Goal: Check status: Check status

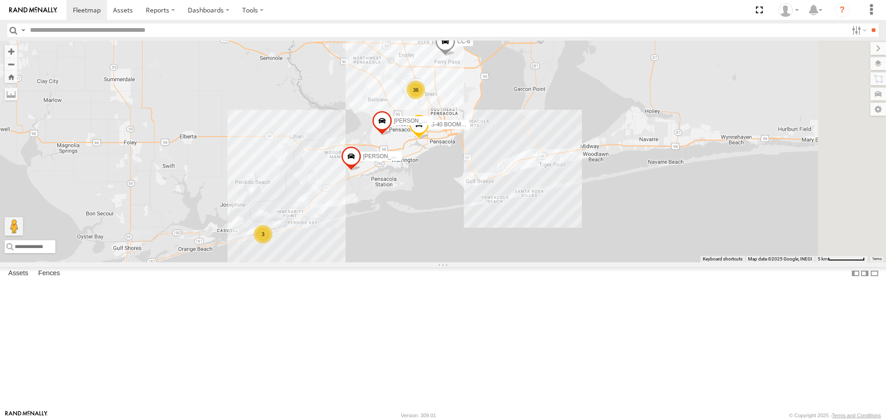
drag, startPoint x: 689, startPoint y: 126, endPoint x: 589, endPoint y: 175, distance: 111.8
click at [591, 174] on div "[PERSON_NAME] S-40 BOOM LIFT CC-6 36 3" at bounding box center [443, 151] width 886 height 221
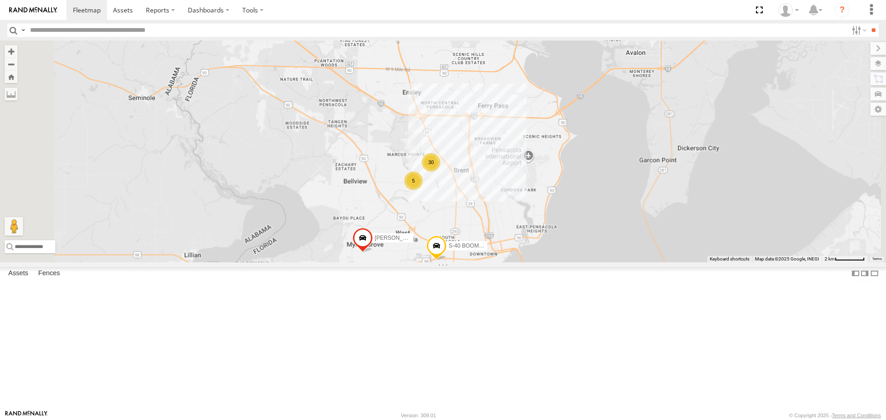
drag, startPoint x: 510, startPoint y: 83, endPoint x: 497, endPoint y: 304, distance: 221.4
click at [499, 262] on div "[PERSON_NAME] S-40 BOOM LIFT 30 5 3" at bounding box center [443, 151] width 886 height 221
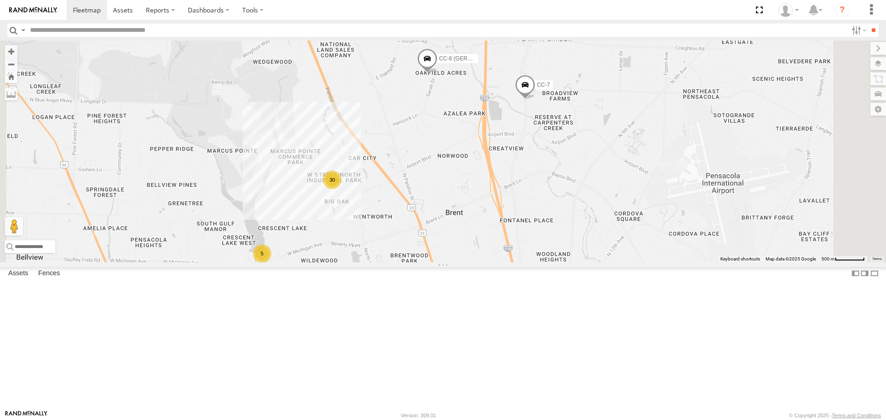
drag, startPoint x: 608, startPoint y: 211, endPoint x: 564, endPoint y: 264, distance: 68.8
click at [564, 262] on div "[PERSON_NAME] S-40 BOOM LIFT CC-7 CC-8 (GERMAN) 30 5" at bounding box center [443, 151] width 886 height 221
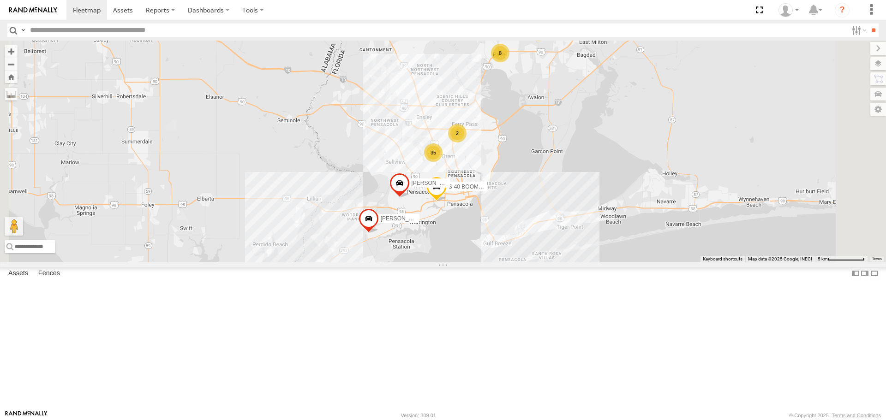
drag, startPoint x: 622, startPoint y: 280, endPoint x: 527, endPoint y: 274, distance: 94.8
click at [527, 262] on div "[PERSON_NAME] S-40 BOOM LIFT 35 7 2 6 8 3" at bounding box center [443, 151] width 886 height 221
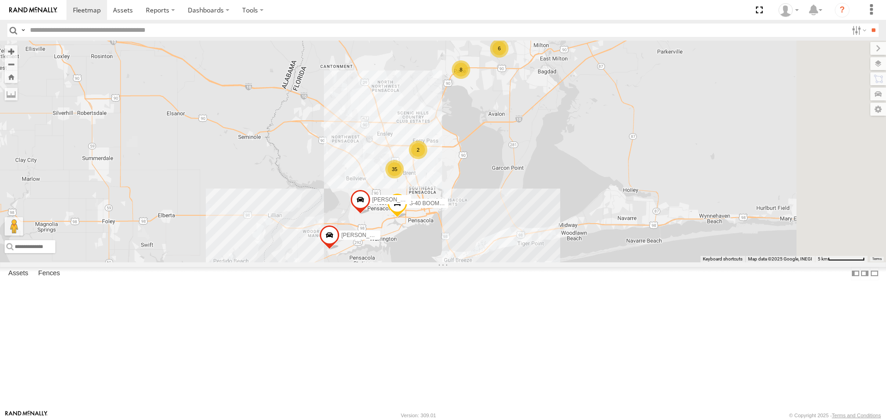
drag, startPoint x: 527, startPoint y: 274, endPoint x: 480, endPoint y: 287, distance: 48.9
click at [481, 262] on div "[PERSON_NAME] S-40 BOOM LIFT 35 7 2 6 8 3" at bounding box center [443, 151] width 886 height 221
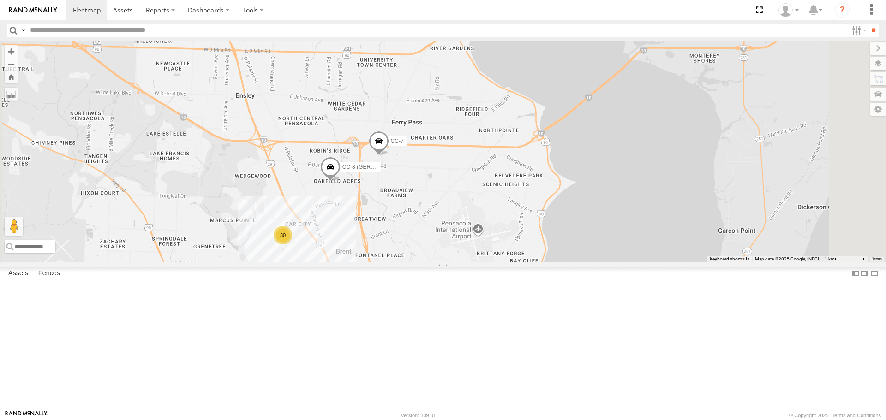
drag, startPoint x: 547, startPoint y: 154, endPoint x: 484, endPoint y: 223, distance: 93.4
click at [389, 156] on span at bounding box center [379, 143] width 20 height 25
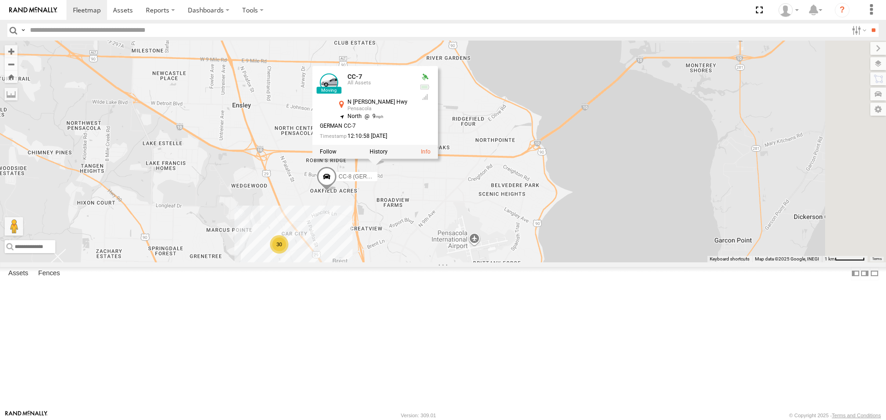
click at [539, 262] on div "[PERSON_NAME] S-40 BOOM LIFT 30 CC-7 5 CC-8 (GERMAN) CC-7 All Assets [GEOGRAPHI…" at bounding box center [443, 151] width 886 height 221
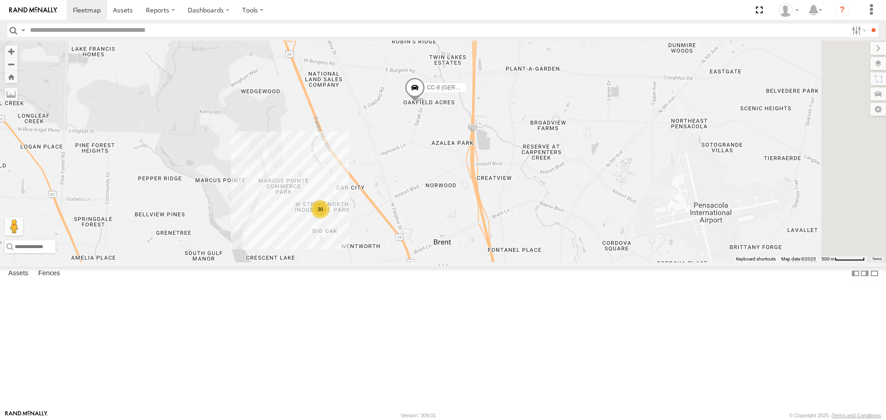
drag, startPoint x: 500, startPoint y: 137, endPoint x: 478, endPoint y: 261, distance: 125.5
click at [478, 261] on div "[PERSON_NAME] S-40 BOOM LIFT 30 5 CC-8 (GERMAN)" at bounding box center [443, 151] width 886 height 221
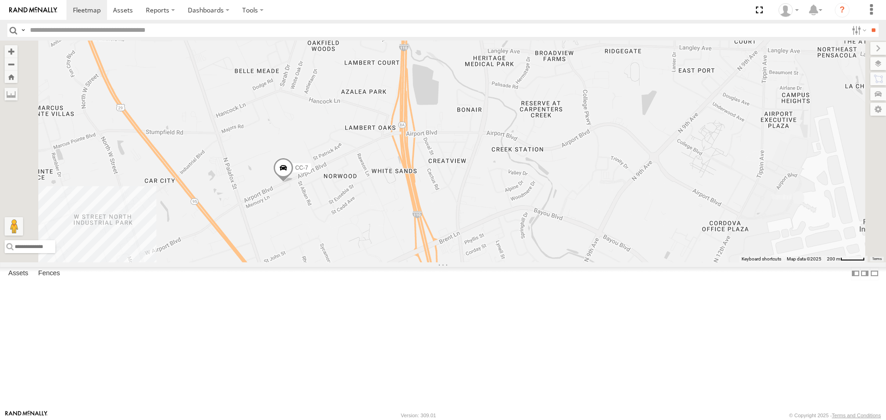
drag, startPoint x: 572, startPoint y: 382, endPoint x: 550, endPoint y: 228, distance: 155.6
click at [550, 228] on div "CC-7 CC-8 (GERMAN)" at bounding box center [443, 151] width 886 height 221
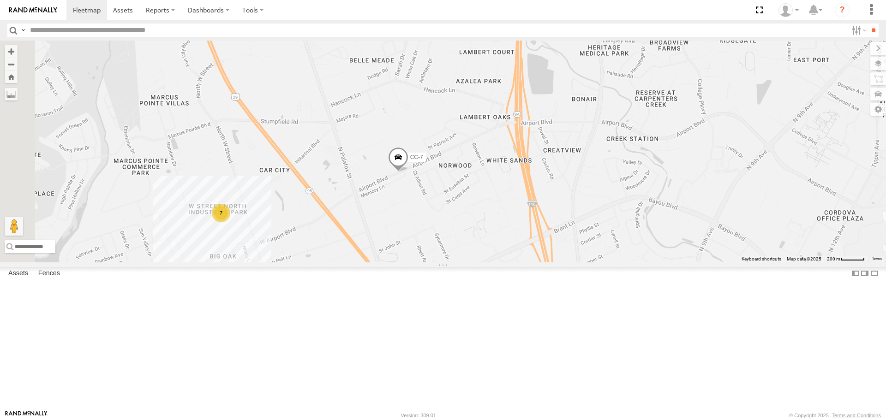
drag, startPoint x: 391, startPoint y: 293, endPoint x: 509, endPoint y: 282, distance: 119.0
click at [509, 262] on div "CC-7 CC-8 (GERMAN) 7" at bounding box center [443, 151] width 886 height 221
